Goal: Communication & Community: Answer question/provide support

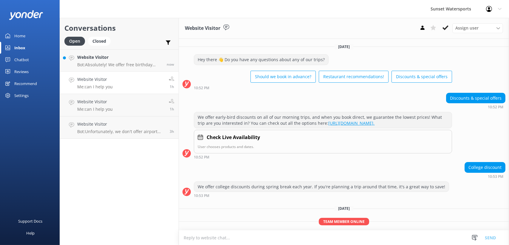
scroll to position [25, 0]
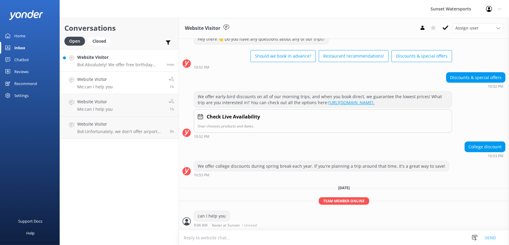
click at [148, 63] on p "Bot: Absolutely! We offer free birthday trips in [GEOGRAPHIC_DATA] on your exac…" at bounding box center [119, 64] width 85 height 5
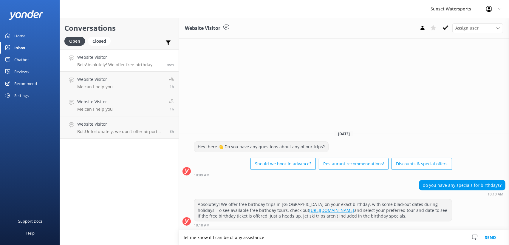
type textarea "let me know if I can be of any assistance"
click at [496, 237] on button "Send" at bounding box center [490, 237] width 22 height 15
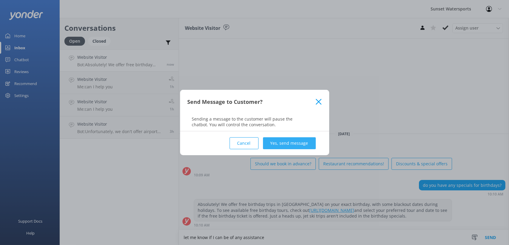
click at [293, 143] on button "Yes, send message" at bounding box center [289, 143] width 53 height 12
